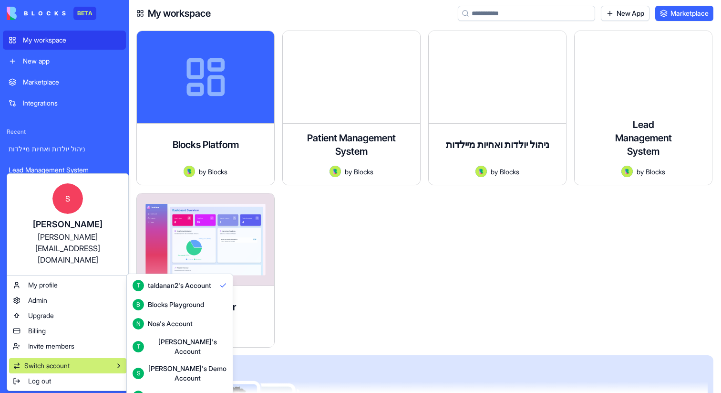
click at [161, 363] on div "[PERSON_NAME]'s Demo Account" at bounding box center [187, 372] width 79 height 19
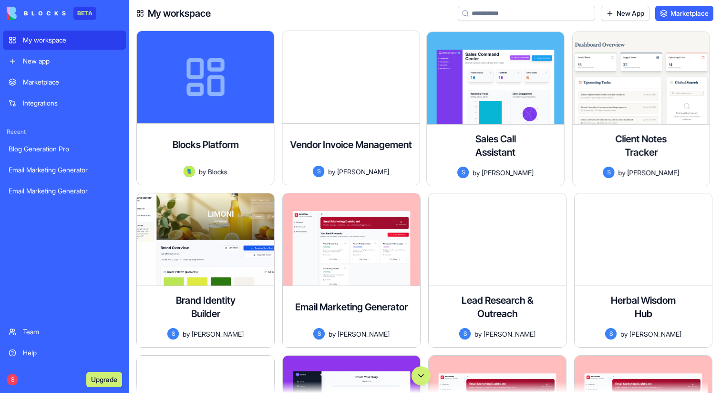
click at [6, 383] on div "S Upgrade" at bounding box center [64, 379] width 123 height 27
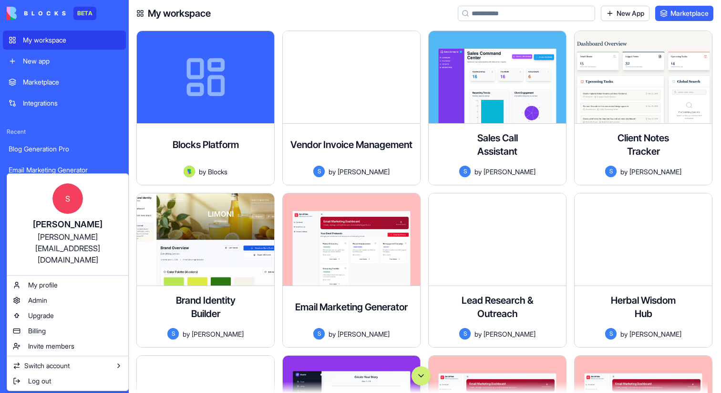
click at [41, 378] on html "BETA My workspace New app Marketplace Integrations Recent Blog Generation Pro E…" at bounding box center [360, 196] width 721 height 393
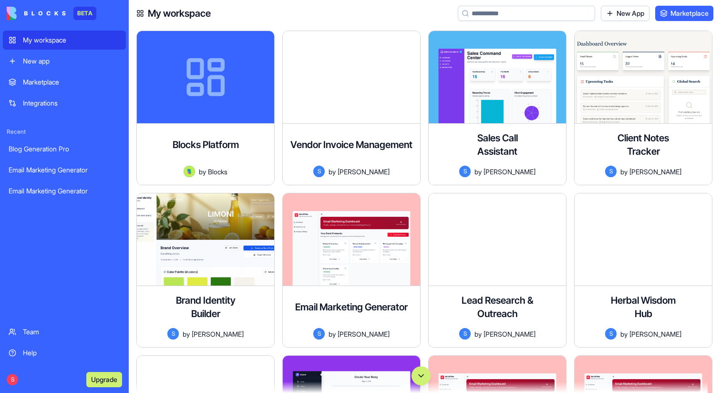
click at [59, 63] on div "New app" at bounding box center [71, 61] width 97 height 10
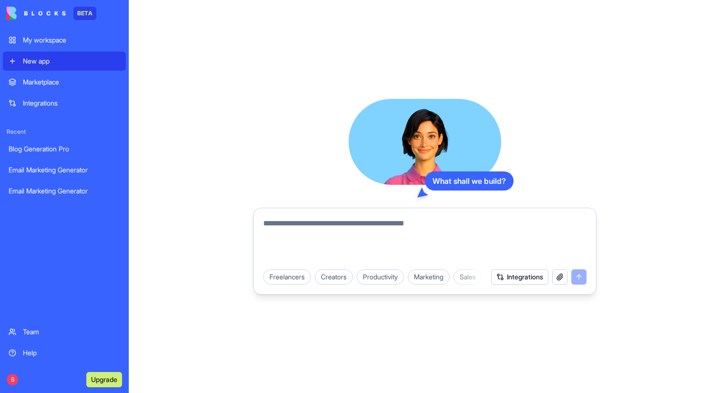
click at [309, 217] on textarea at bounding box center [424, 240] width 323 height 46
type textarea "*"
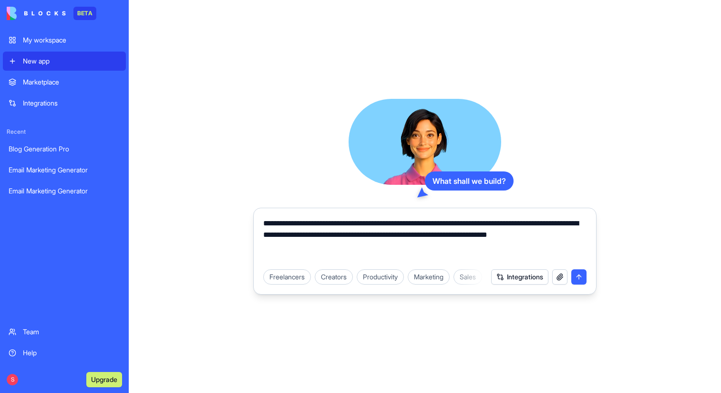
click at [524, 229] on textarea "**********" at bounding box center [424, 240] width 323 height 46
click at [422, 224] on textarea "**********" at bounding box center [424, 240] width 323 height 46
click at [518, 223] on textarea "**********" at bounding box center [424, 240] width 323 height 46
click at [317, 248] on textarea "**********" at bounding box center [424, 240] width 323 height 46
type textarea "**********"
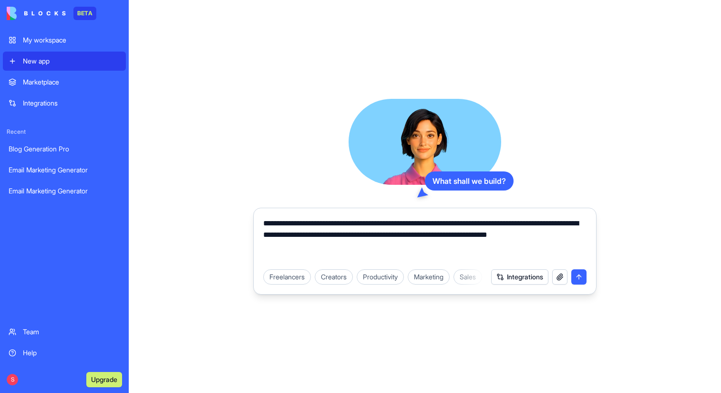
click at [581, 276] on button "submit" at bounding box center [578, 276] width 15 height 15
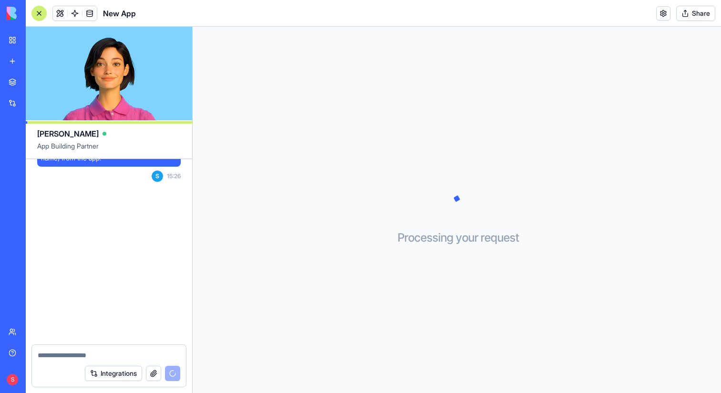
scroll to position [132, 0]
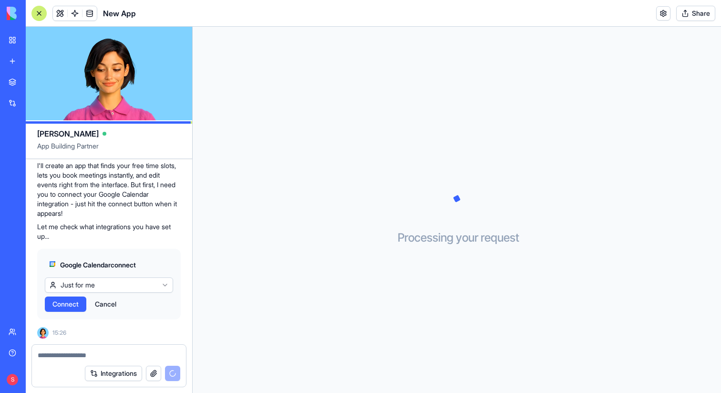
click at [131, 285] on html "BETA My workspace New app Marketplace Integrations Recent Email Marketing Gener…" at bounding box center [360, 196] width 721 height 393
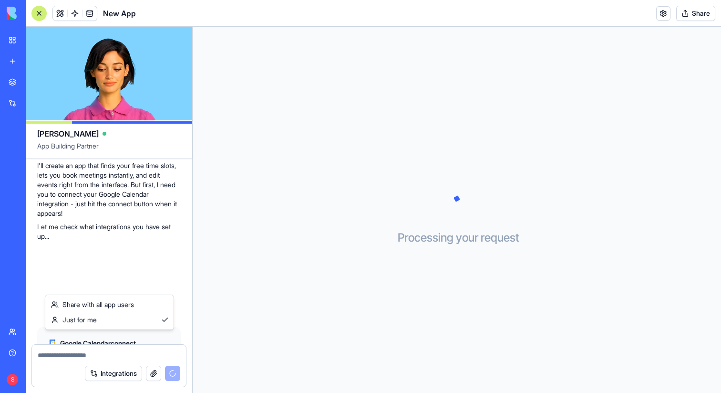
scroll to position [210, 0]
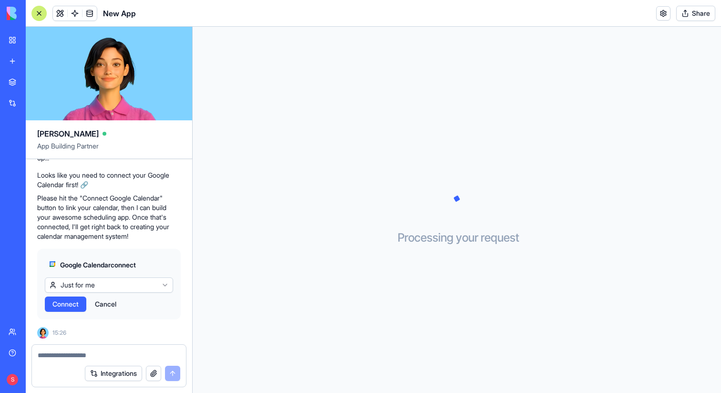
click at [64, 309] on button "Connect" at bounding box center [65, 303] width 41 height 15
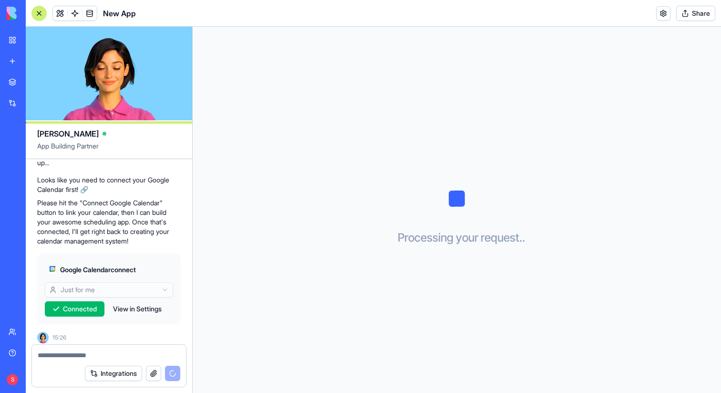
scroll to position [210, 0]
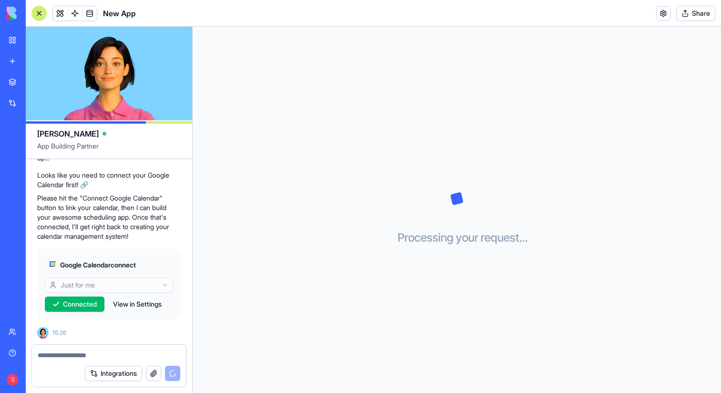
click at [70, 356] on textarea at bounding box center [109, 355] width 143 height 10
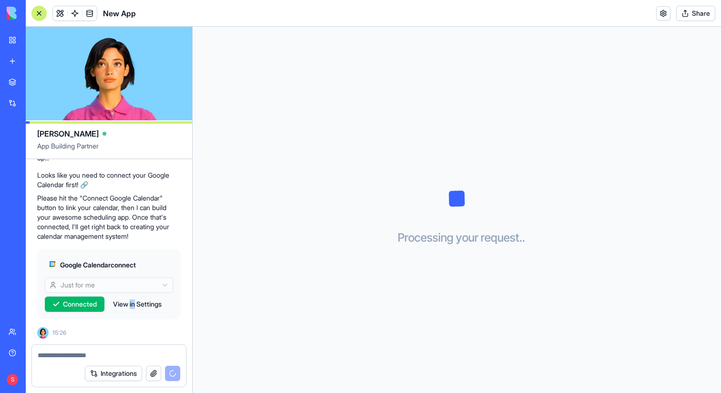
scroll to position [263, 0]
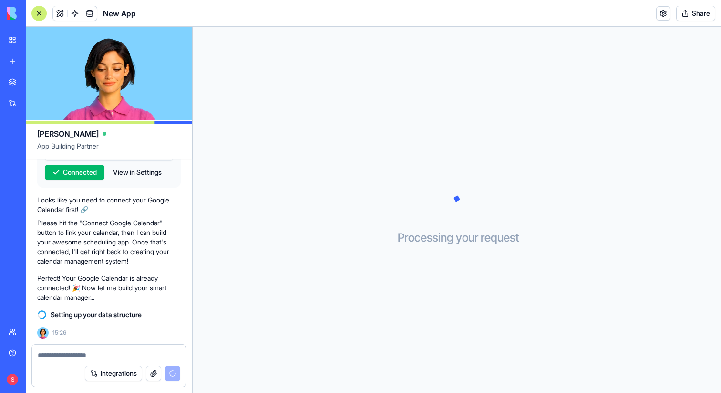
click at [59, 347] on div at bounding box center [109, 351] width 154 height 15
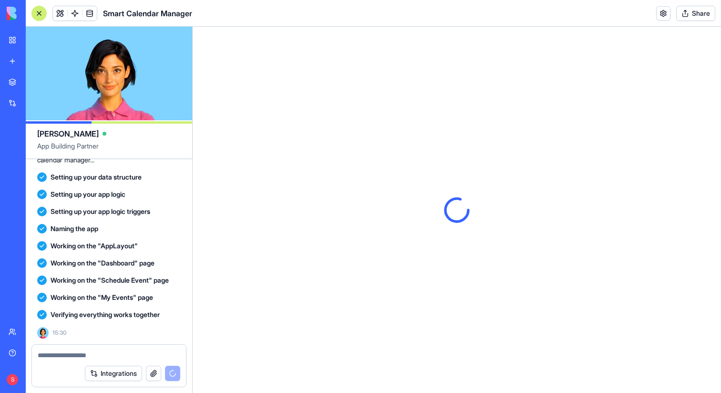
scroll to position [525, 0]
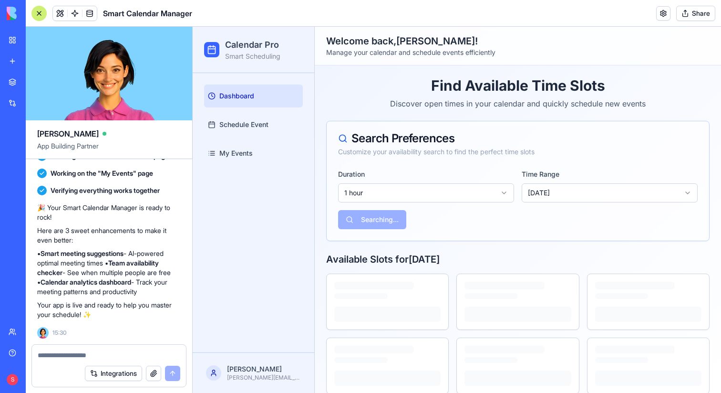
click at [503, 194] on html "Calendar Pro Smart Scheduling Dashboard Schedule Event My Events shelly shelly@…" at bounding box center [457, 216] width 528 height 378
click at [585, 195] on html "Calendar Pro Smart Scheduling Dashboard Schedule Event My Events shelly shelly@…" at bounding box center [457, 216] width 528 height 378
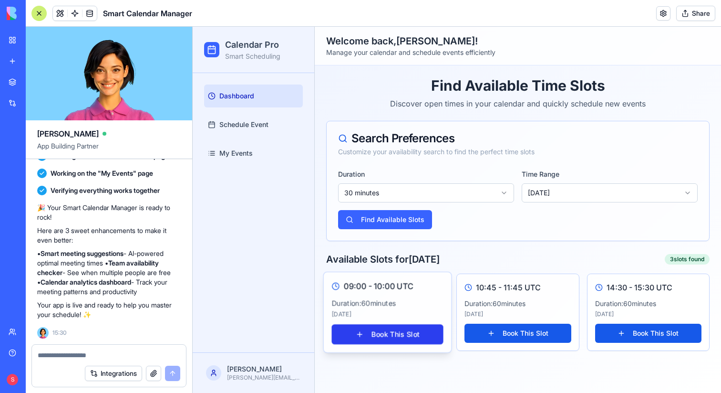
click at [397, 336] on button "Book This Slot" at bounding box center [387, 334] width 112 height 20
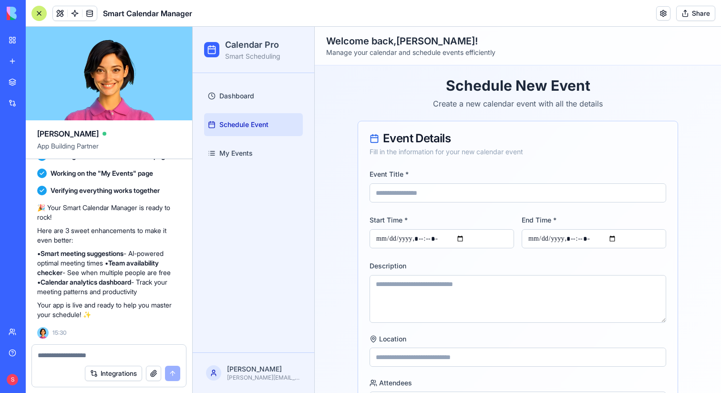
click at [424, 195] on input "Event Title *" at bounding box center [518, 192] width 297 height 19
type input "**********"
click at [437, 286] on textarea "Description" at bounding box center [518, 299] width 297 height 48
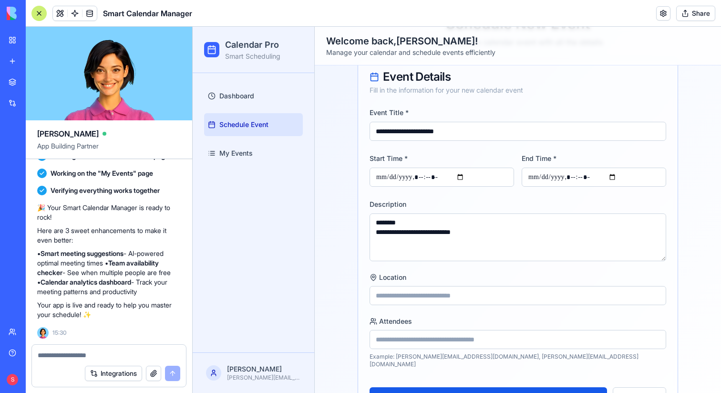
scroll to position [75, 0]
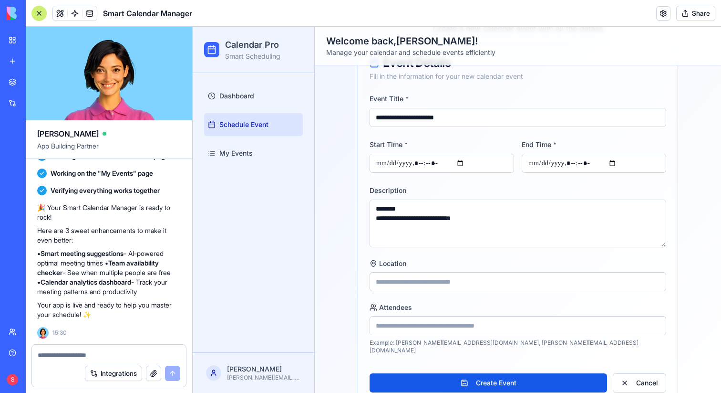
type textarea "**********"
click at [435, 285] on input "Location" at bounding box center [518, 281] width 297 height 19
type input "****"
click at [435, 330] on input "Attendees" at bounding box center [518, 325] width 297 height 19
type input "**********"
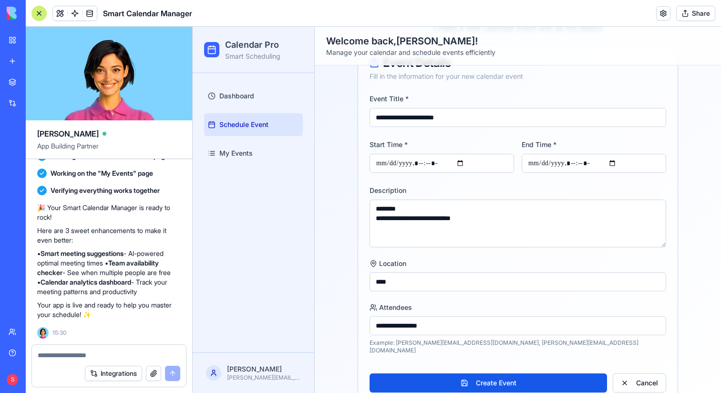
click at [370, 373] on button "Create Event" at bounding box center [489, 382] width 238 height 19
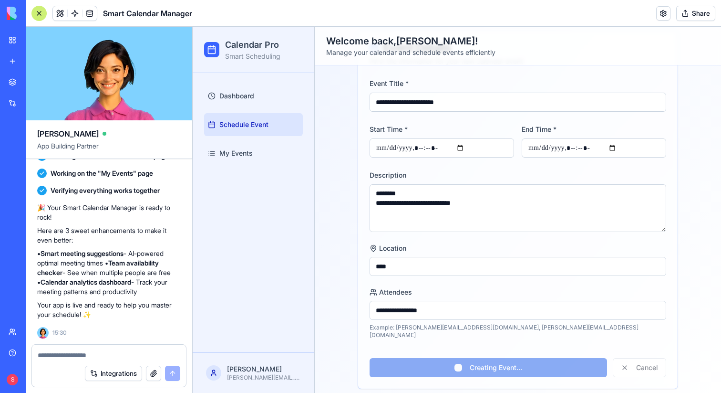
scroll to position [0, 0]
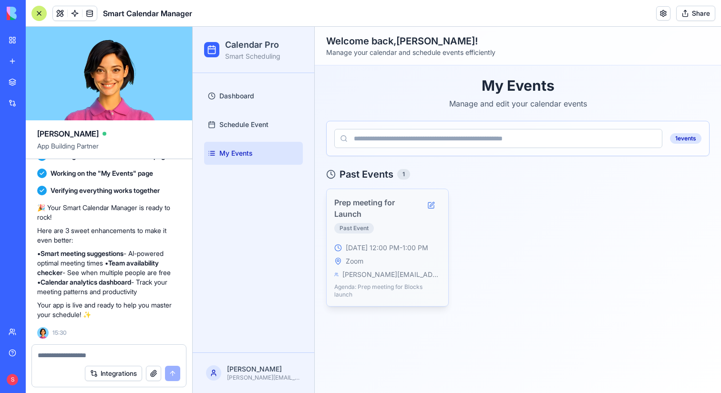
click at [400, 225] on div "Prep meeting for Launch Past Event" at bounding box center [377, 217] width 87 height 41
click at [365, 200] on h3 "Prep meeting for Launch" at bounding box center [377, 208] width 87 height 23
click at [430, 202] on button at bounding box center [431, 205] width 19 height 17
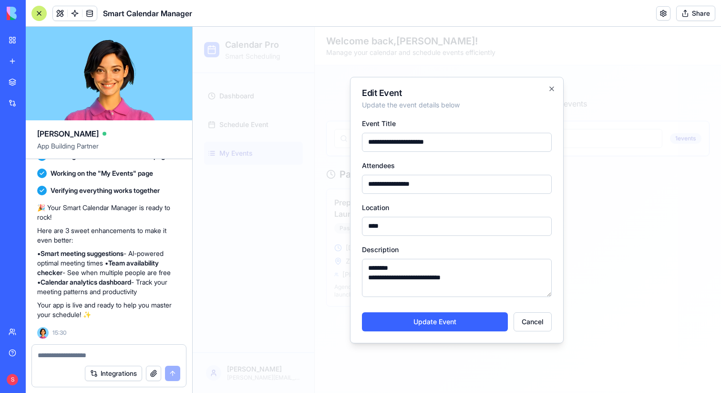
click at [438, 186] on input "**********" at bounding box center [457, 184] width 190 height 19
type input "**********"
click at [433, 322] on button "Update Event" at bounding box center [435, 321] width 146 height 19
click at [456, 324] on button "Update Event" at bounding box center [435, 321] width 146 height 19
click at [552, 87] on icon "button" at bounding box center [552, 89] width 8 height 8
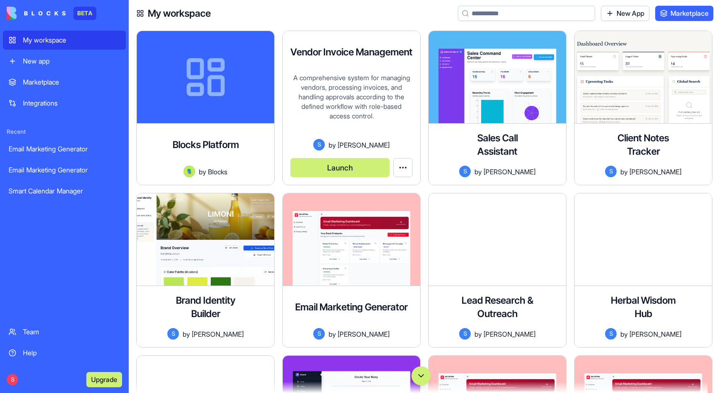
click at [348, 170] on button "Launch" at bounding box center [339, 167] width 99 height 19
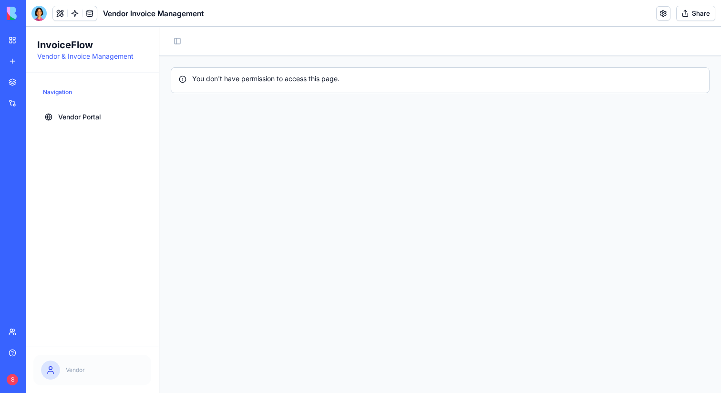
click at [691, 17] on button "Share" at bounding box center [695, 13] width 39 height 15
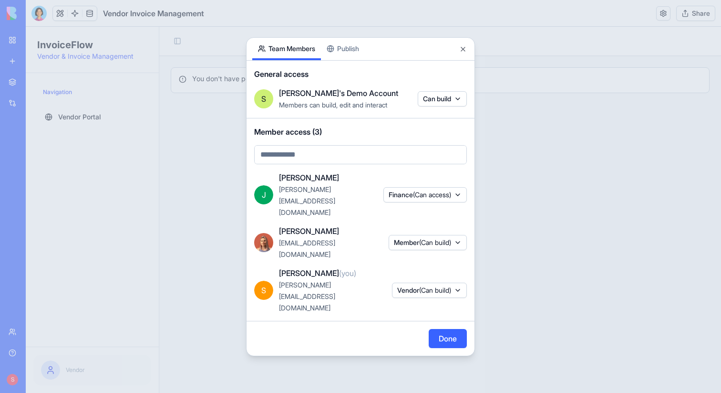
click at [444, 286] on span "(Can build)" at bounding box center [435, 290] width 32 height 8
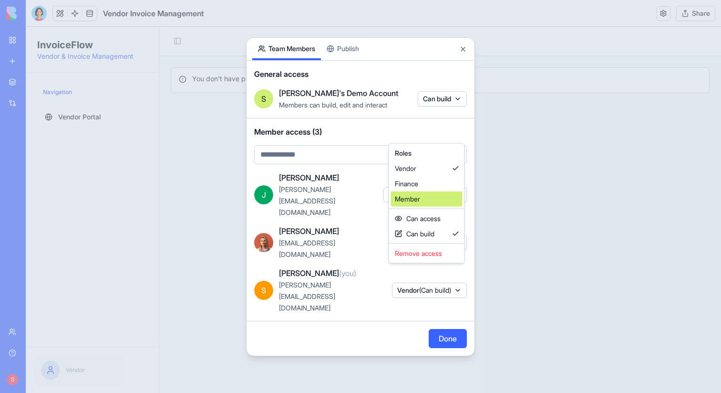
click at [440, 199] on div "Member" at bounding box center [427, 198] width 72 height 15
click at [452, 311] on div at bounding box center [360, 196] width 721 height 393
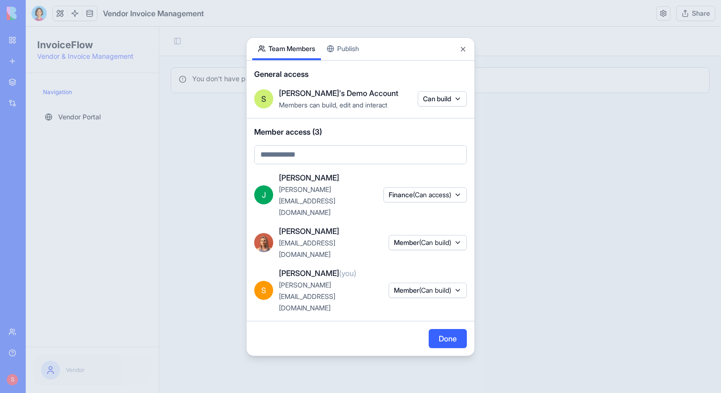
click at [442, 329] on button "Done" at bounding box center [448, 338] width 38 height 19
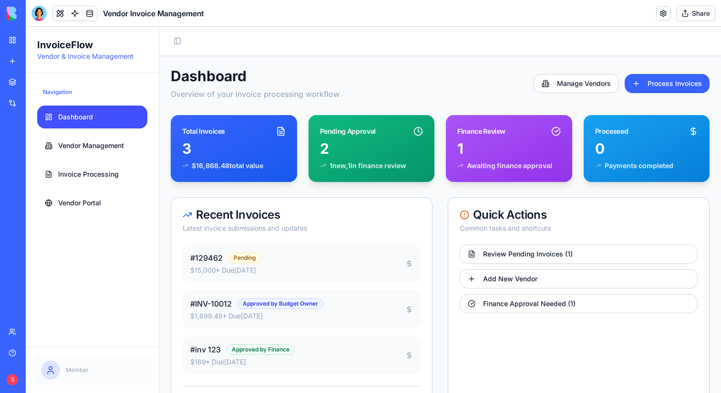
click at [697, 15] on button "Share" at bounding box center [695, 13] width 39 height 15
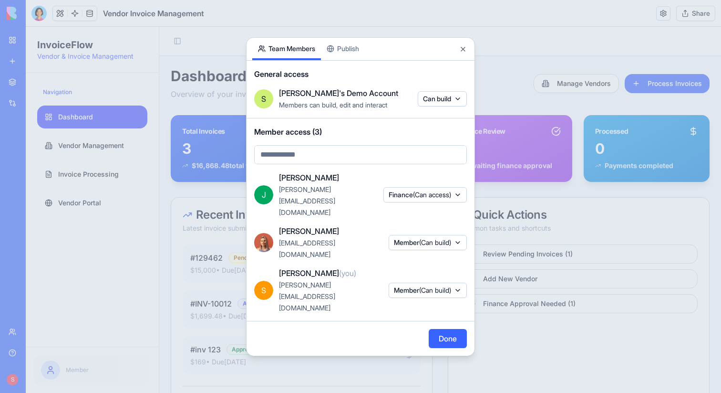
click at [438, 286] on span "(Can build)" at bounding box center [435, 290] width 32 height 8
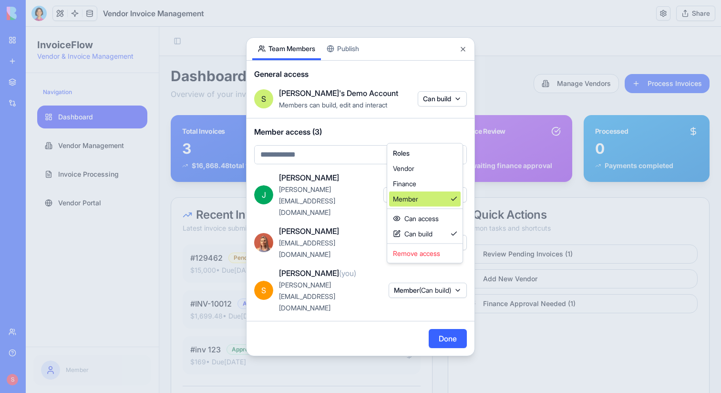
click at [442, 197] on div "Member" at bounding box center [425, 198] width 72 height 15
click at [445, 309] on div at bounding box center [360, 196] width 721 height 393
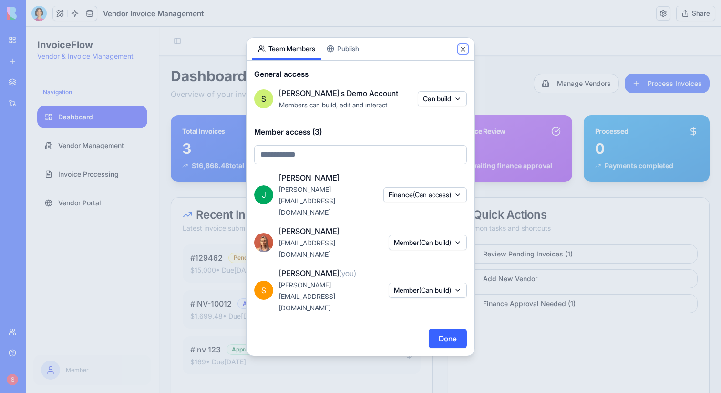
click at [463, 53] on button "Close" at bounding box center [463, 49] width 8 height 8
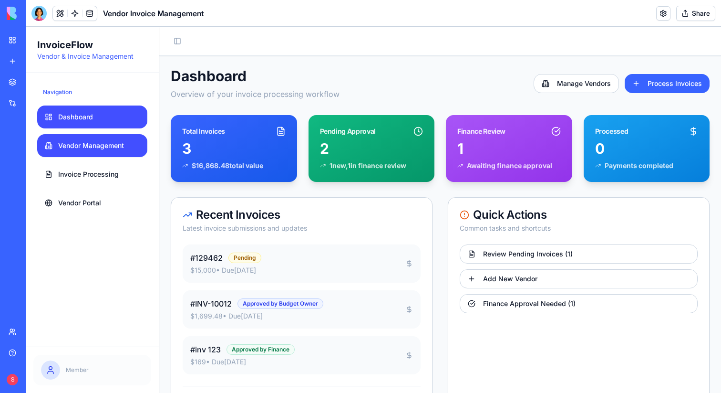
click at [85, 146] on span "Vendor Management" at bounding box center [91, 146] width 66 height 10
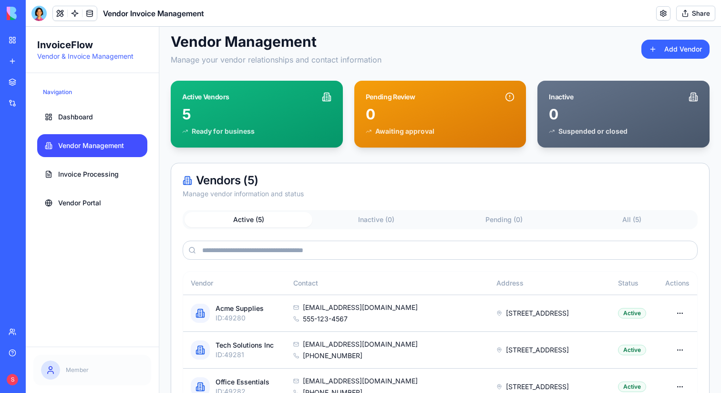
scroll to position [31, 0]
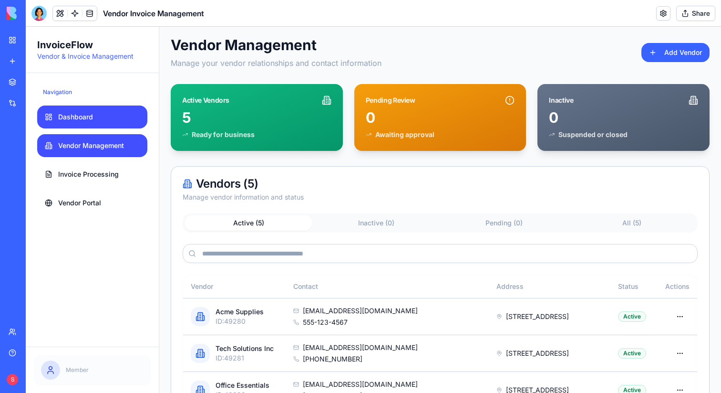
click at [81, 121] on span "Dashboard" at bounding box center [75, 117] width 35 height 10
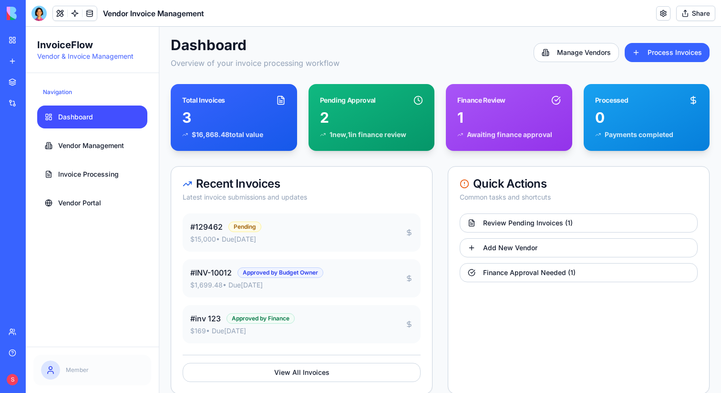
click at [703, 14] on button "Share" at bounding box center [695, 13] width 39 height 15
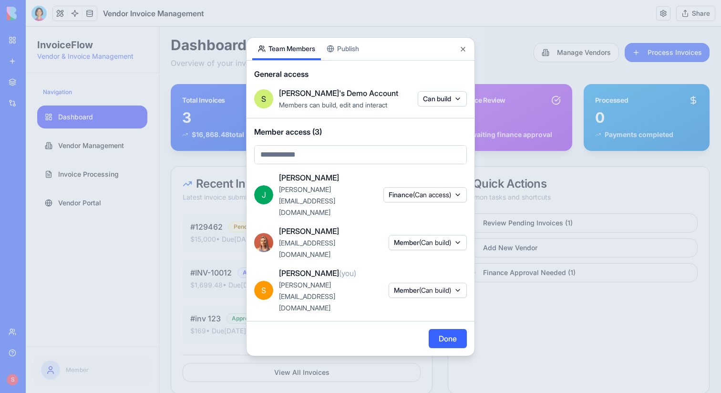
click at [455, 282] on button "Member (Can build)" at bounding box center [428, 289] width 78 height 15
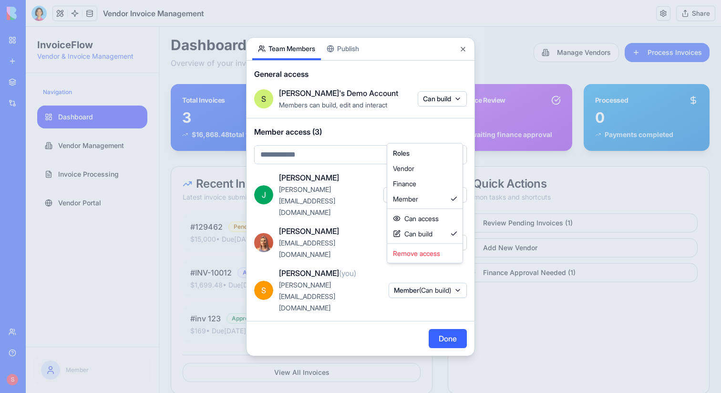
click at [359, 192] on div at bounding box center [360, 196] width 721 height 393
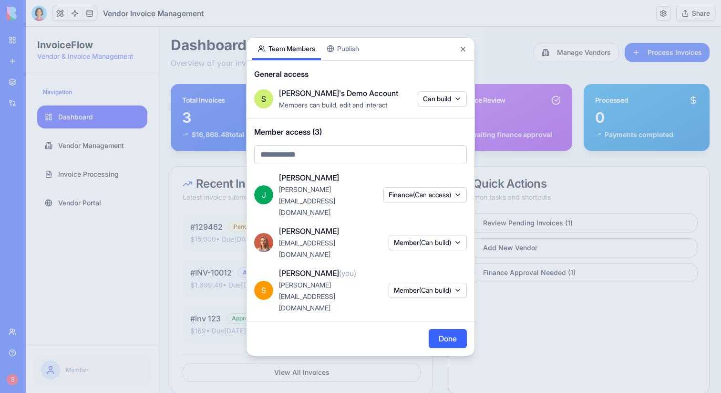
click at [460, 202] on button "Finance (Can access)" at bounding box center [424, 194] width 83 height 15
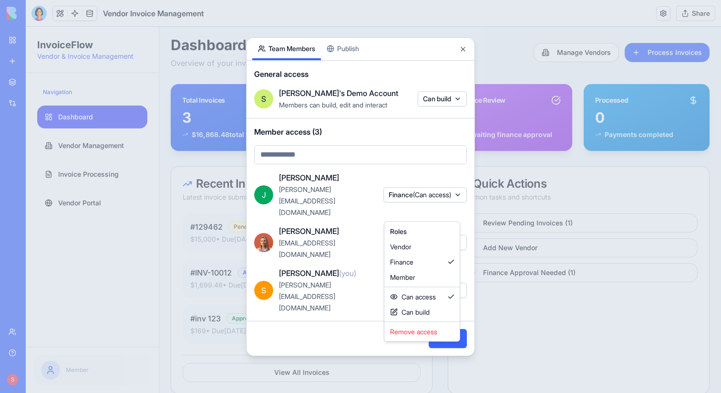
click at [364, 233] on div at bounding box center [360, 196] width 721 height 393
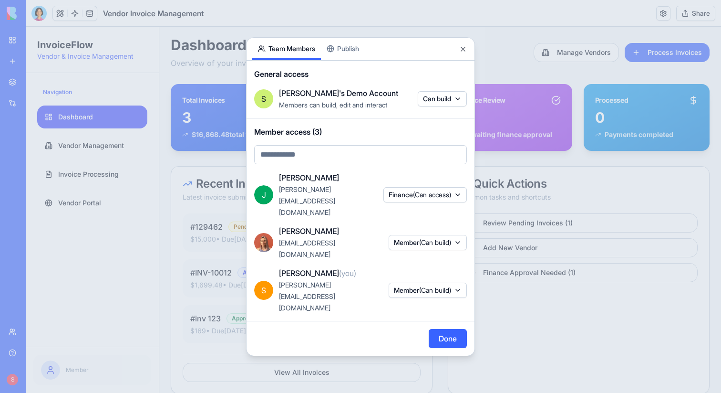
click at [456, 244] on button "Member (Can build)" at bounding box center [428, 242] width 78 height 15
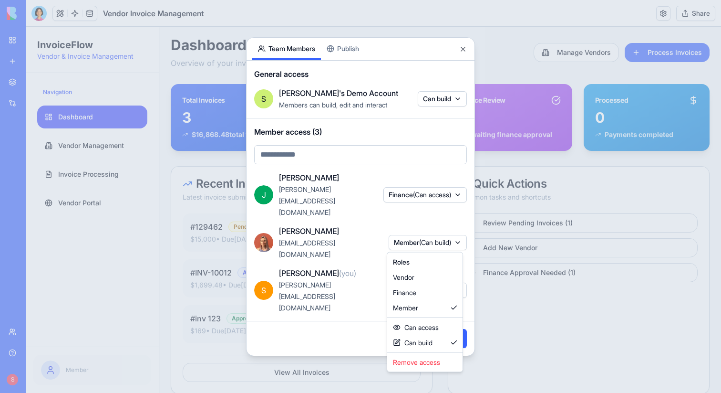
click at [551, 314] on div at bounding box center [360, 196] width 721 height 393
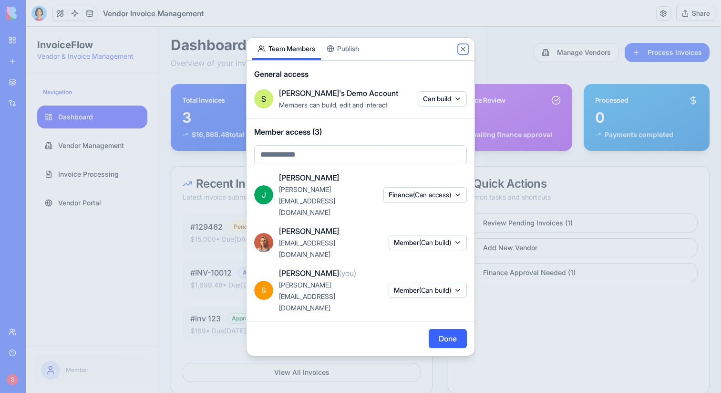
click at [464, 53] on button "Close" at bounding box center [463, 49] width 8 height 8
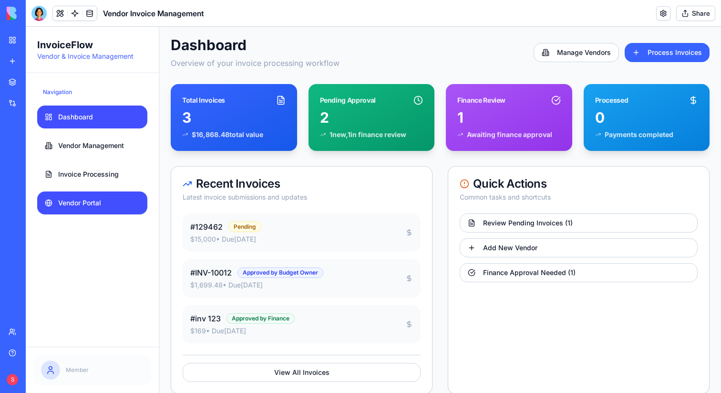
click at [86, 203] on span "Vendor Portal" at bounding box center [79, 203] width 43 height 10
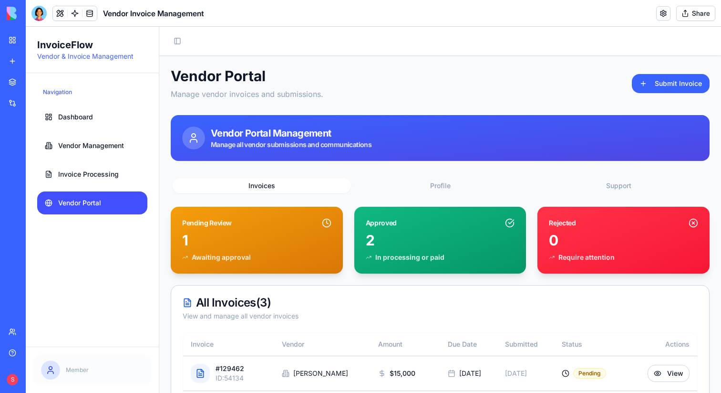
click at [695, 13] on button "Share" at bounding box center [695, 13] width 39 height 15
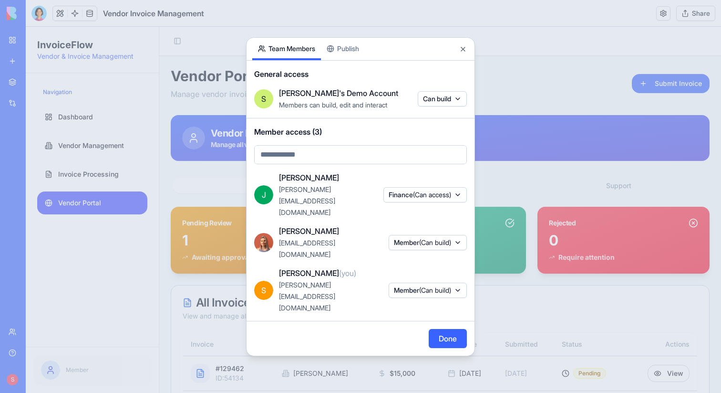
click at [352, 83] on body "BETA My workspace New app Marketplace Integrations Recent Email Marketing Gener…" at bounding box center [360, 196] width 721 height 393
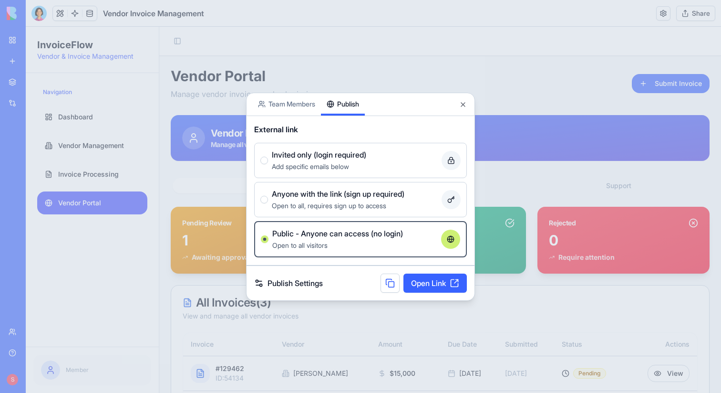
click at [324, 158] on span "Invited only (login required)" at bounding box center [319, 154] width 94 height 11
click at [268, 158] on button "Invited only (login required) Add specific emails below" at bounding box center [264, 160] width 8 height 8
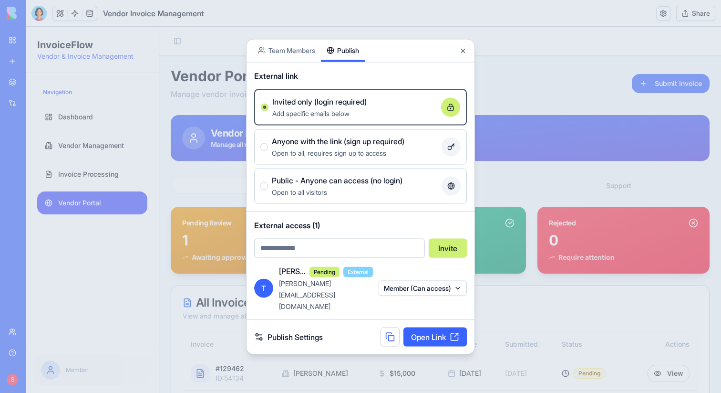
click at [331, 256] on input "email" at bounding box center [339, 247] width 171 height 19
click at [371, 230] on span "External access (1)" at bounding box center [360, 224] width 213 height 11
click at [462, 54] on button "Close" at bounding box center [463, 51] width 8 height 8
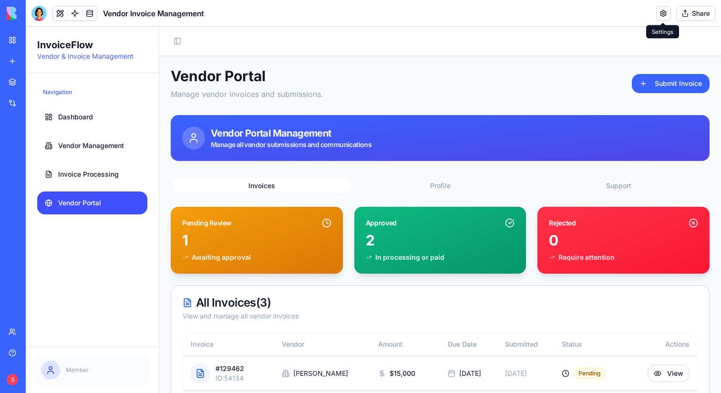
click at [662, 10] on link at bounding box center [663, 13] width 14 height 14
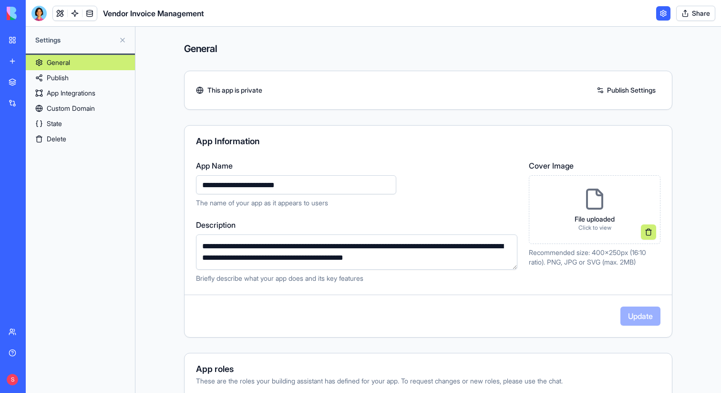
click at [64, 96] on link "App Integrations" at bounding box center [80, 92] width 109 height 15
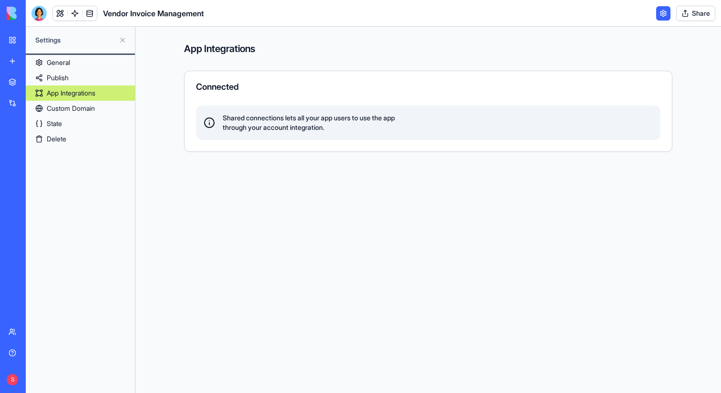
click at [63, 103] on link "Custom Domain" at bounding box center [80, 108] width 109 height 15
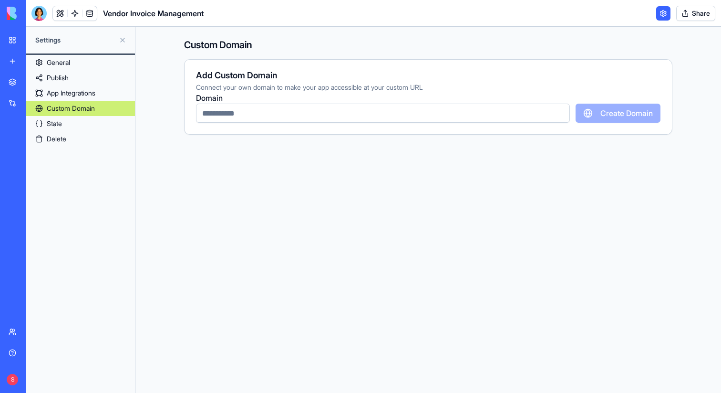
click at [58, 120] on link "State" at bounding box center [80, 123] width 109 height 15
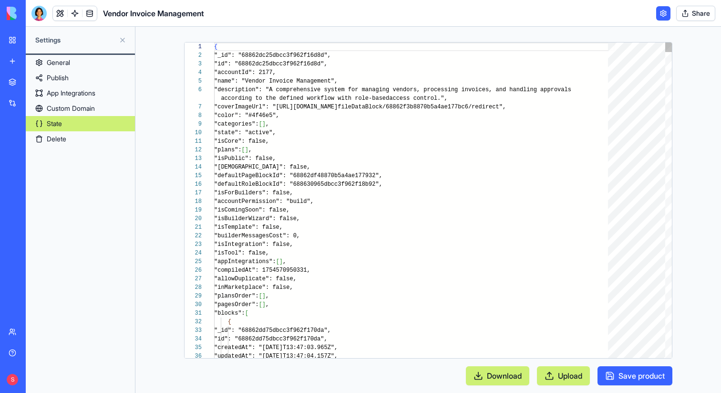
scroll to position [77, 0]
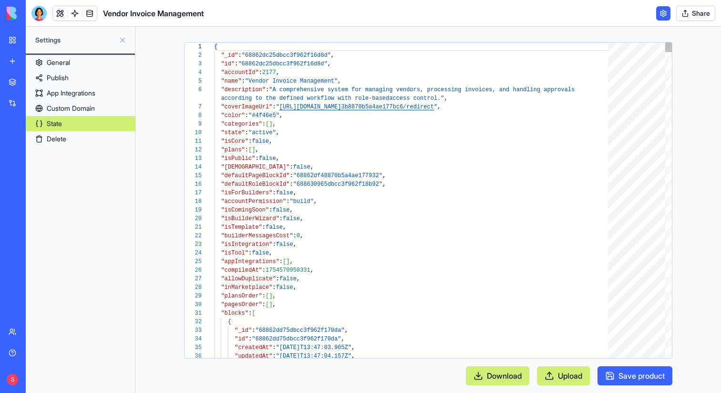
click at [58, 138] on link "Delete" at bounding box center [80, 138] width 109 height 15
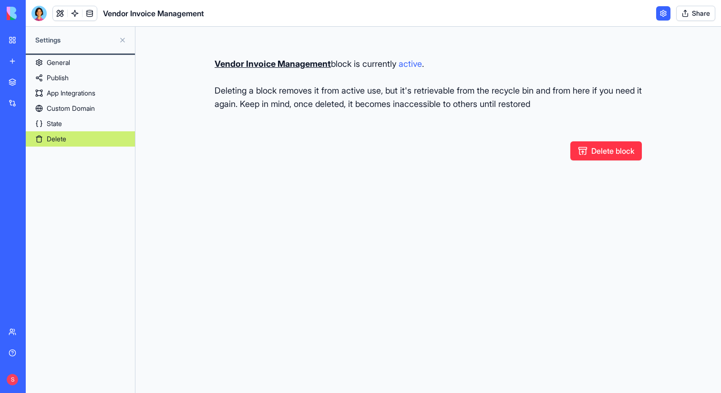
click at [72, 63] on link "General" at bounding box center [80, 62] width 109 height 15
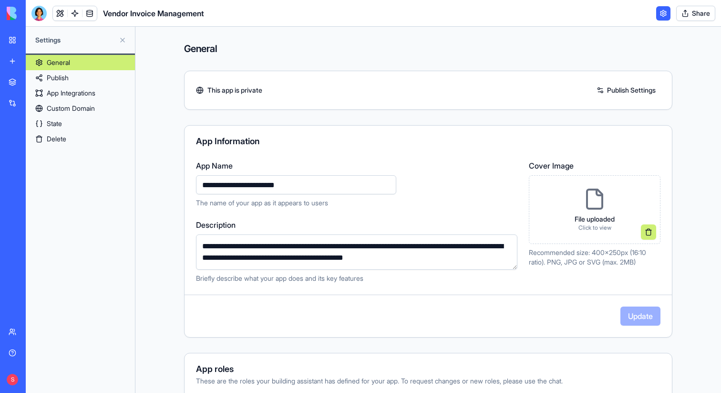
click at [660, 13] on link at bounding box center [663, 13] width 14 height 14
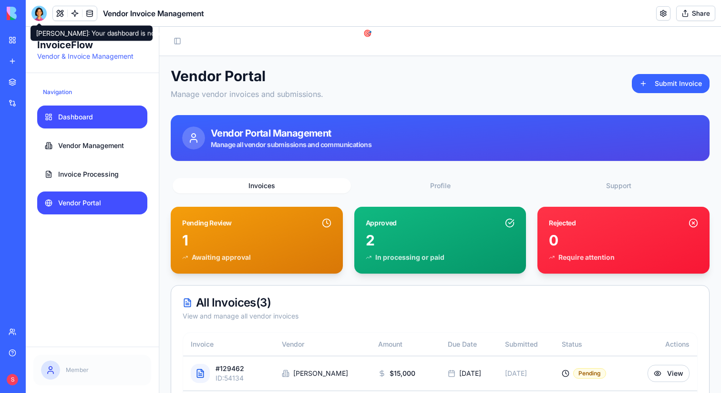
click at [62, 118] on span "Dashboard" at bounding box center [75, 117] width 35 height 10
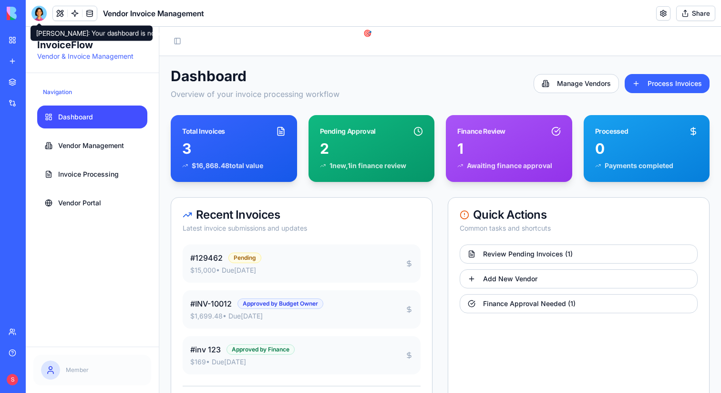
click at [38, 14] on div at bounding box center [38, 13] width 15 height 15
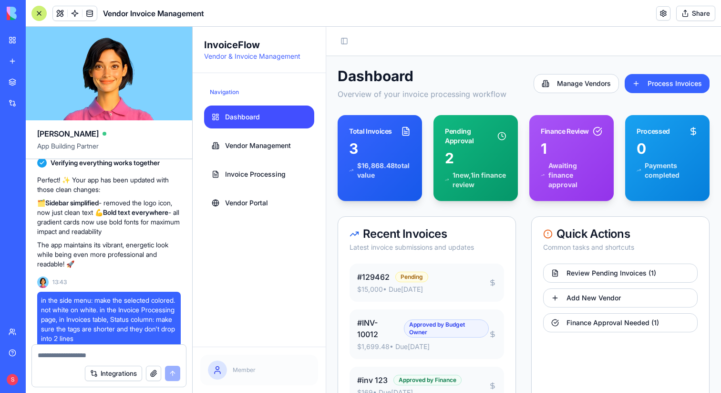
scroll to position [6848, 0]
click at [41, 355] on textarea at bounding box center [109, 355] width 143 height 10
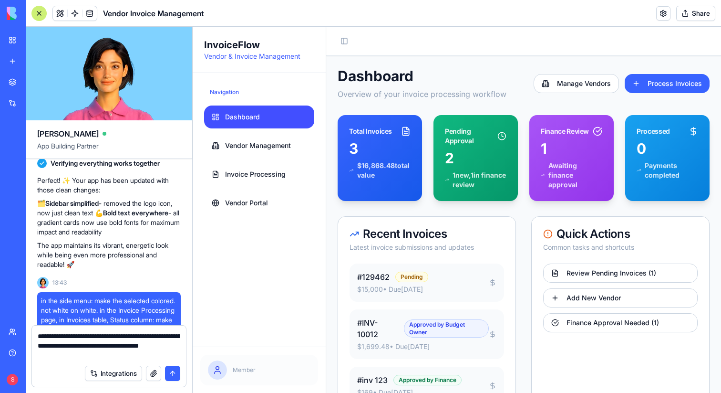
click at [167, 345] on textarea "**********" at bounding box center [109, 345] width 143 height 29
click at [103, 356] on textarea "**********" at bounding box center [109, 345] width 143 height 29
type textarea "**********"
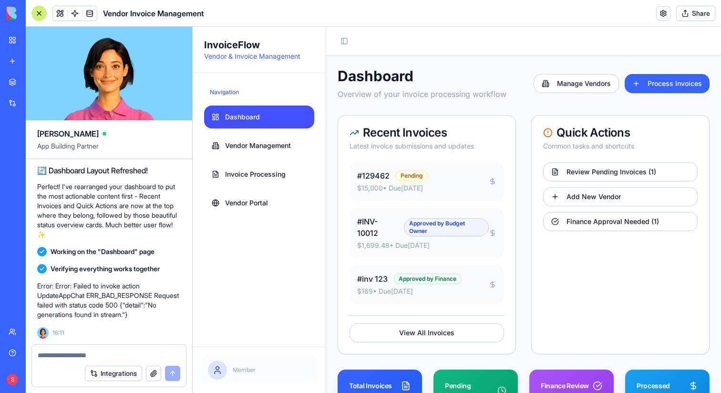
scroll to position [8757, 0]
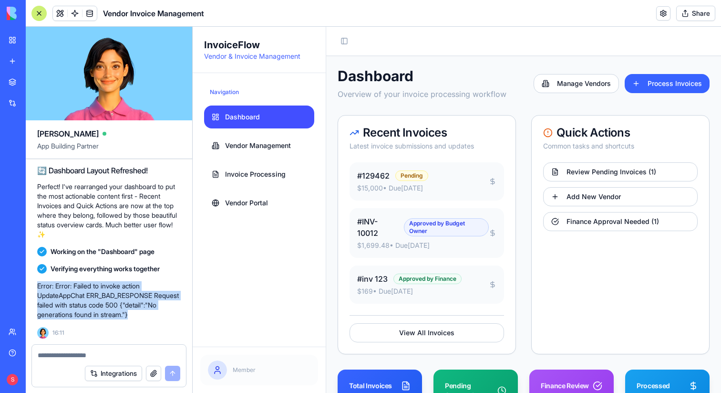
drag, startPoint x: 180, startPoint y: 314, endPoint x: 38, endPoint y: 288, distance: 144.4
click at [161, 294] on p "Error: Error: Failed to invoke action UpdateAppChat ERR_BAD_RESPONSE Request fa…" at bounding box center [109, 300] width 144 height 38
